Goal: Check status: Check status

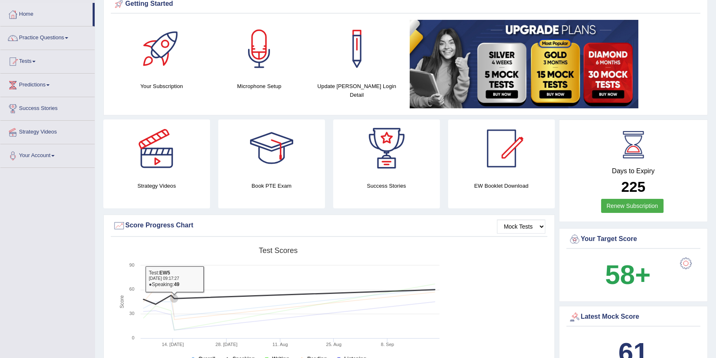
scroll to position [37, 0]
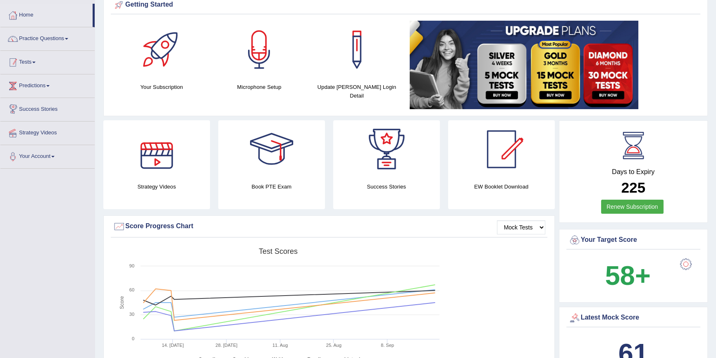
click at [25, 66] on link "Tests" at bounding box center [47, 61] width 94 height 21
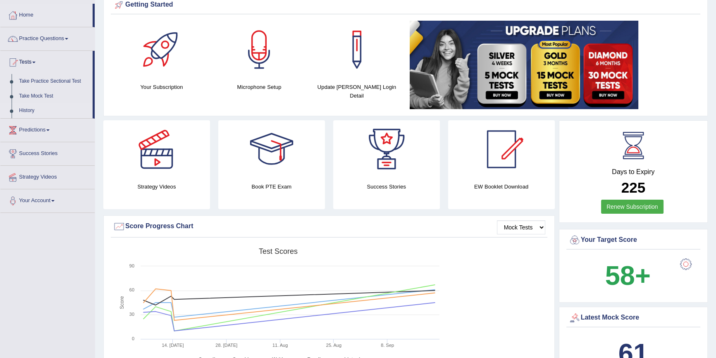
click at [30, 108] on link "History" at bounding box center [53, 110] width 77 height 15
